Goal: Navigation & Orientation: Understand site structure

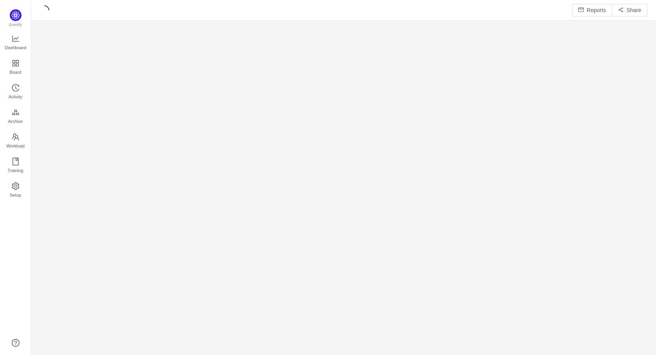
scroll to position [4, 4]
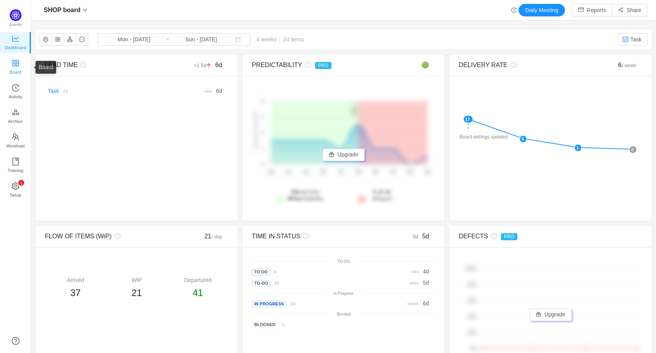
click at [12, 63] on link "Board" at bounding box center [16, 68] width 8 height 16
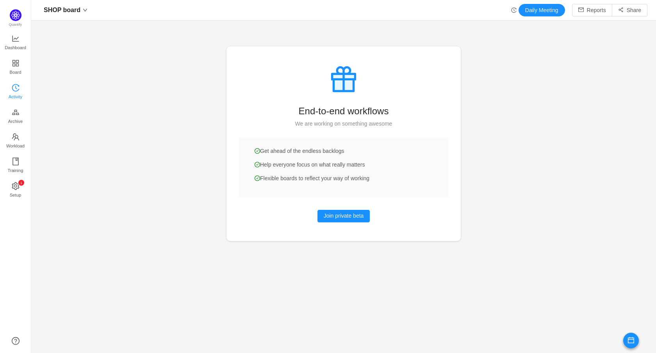
click at [16, 93] on span "Activity" at bounding box center [16, 97] width 14 height 16
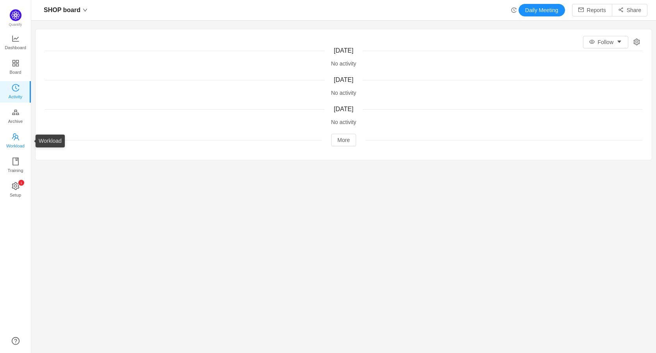
click at [18, 147] on span "Workload" at bounding box center [15, 146] width 18 height 16
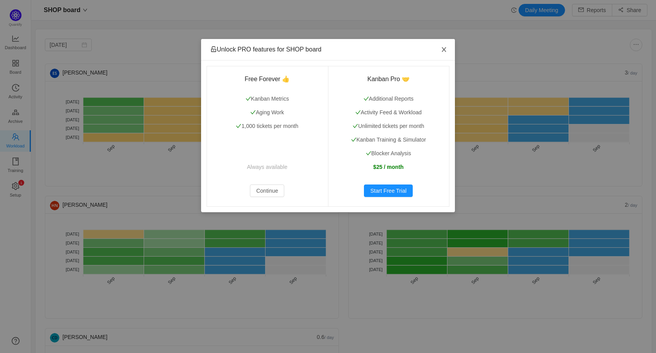
click at [447, 49] on icon "icon: close" at bounding box center [444, 49] width 6 height 6
click at [446, 50] on icon "icon: close" at bounding box center [444, 49] width 6 height 6
click at [450, 48] on span "Close" at bounding box center [444, 50] width 22 height 22
